Goal: Information Seeking & Learning: Learn about a topic

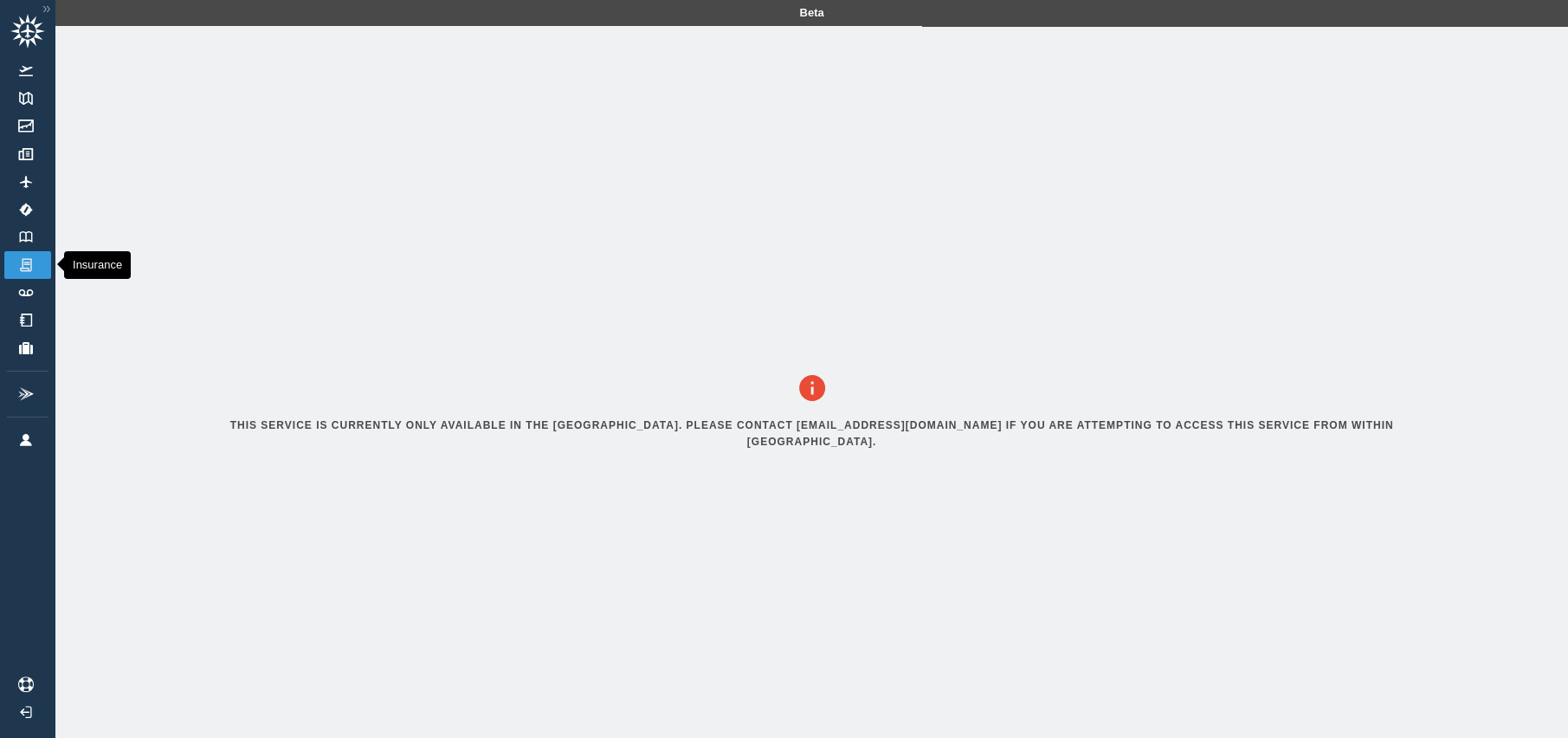
click at [22, 264] on img at bounding box center [26, 265] width 19 height 15
click at [16, 233] on img at bounding box center [26, 237] width 19 height 12
